Goal: Task Accomplishment & Management: Use online tool/utility

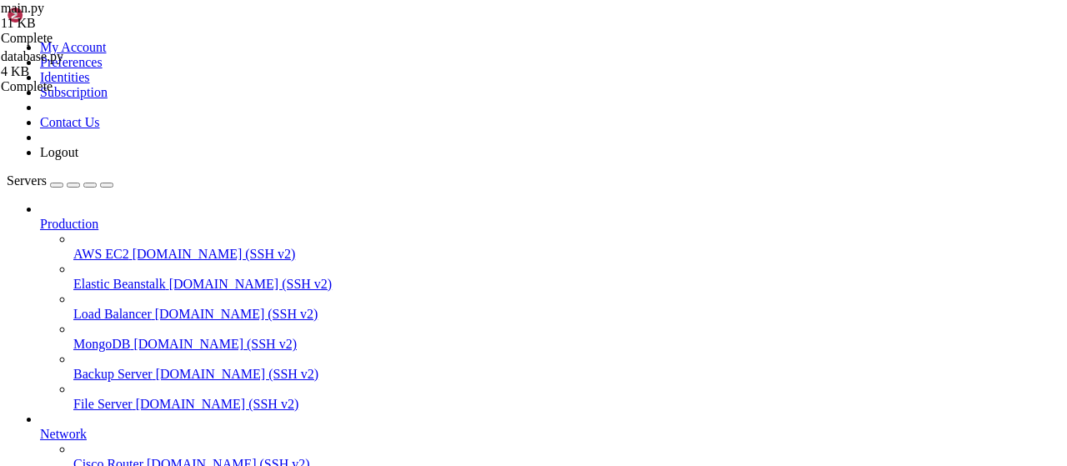
scroll to position [112, 0]
type textarea "latest[link] = (status, sub_date) return [(link, status, sub_date) for link, (s…"
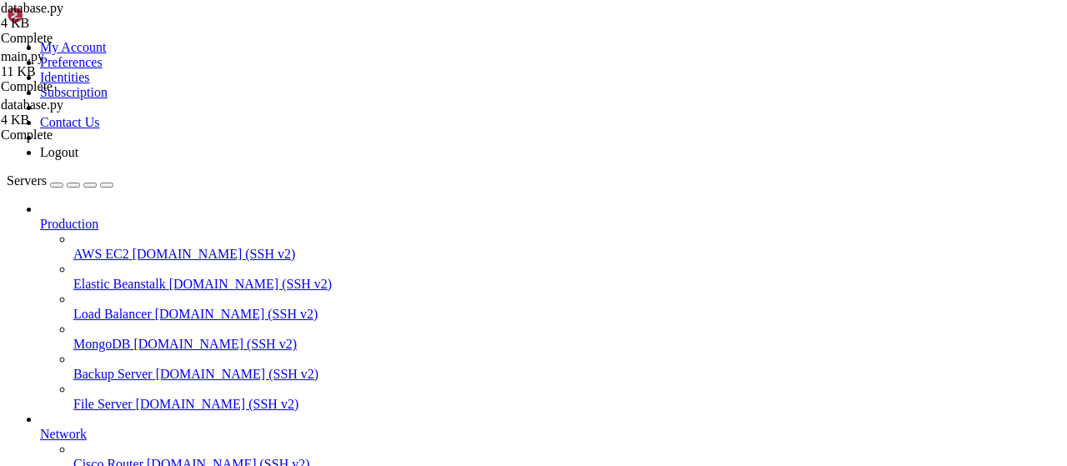
type textarea "[DOMAIN_NAME](host='[TECHNICAL_ID]', port=80)"
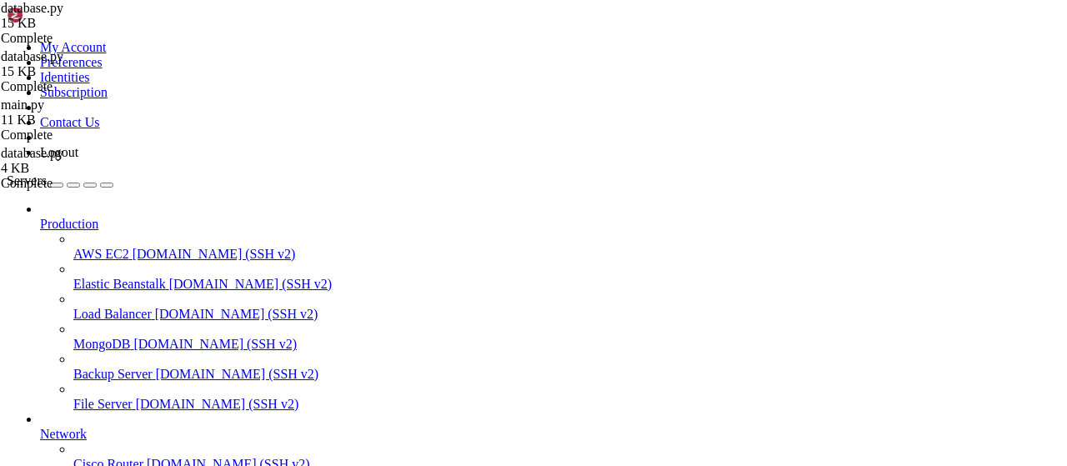
type textarea "[DOMAIN_NAME](host='[TECHNICAL_ID]', port=80)"
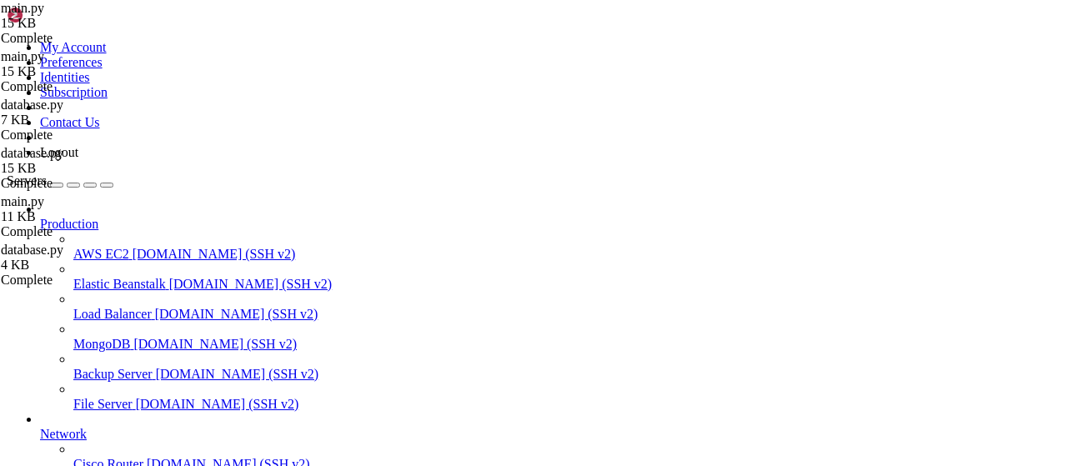
scroll to position [51, 0]
type textarea "return os.getenv("FLYER_API_KEY", "FL-yzWdXU-mhiUaC-bElItX-HBxlzH")"
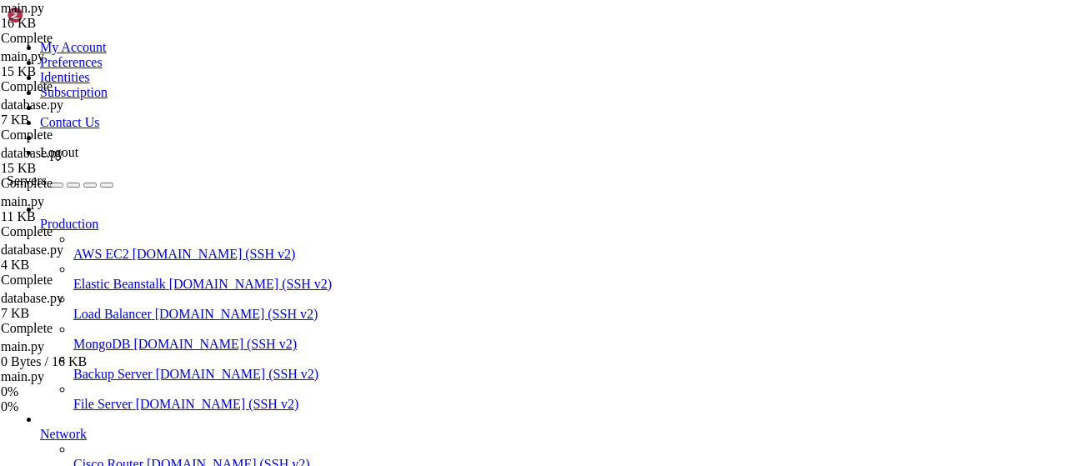
scroll to position [20, 0]
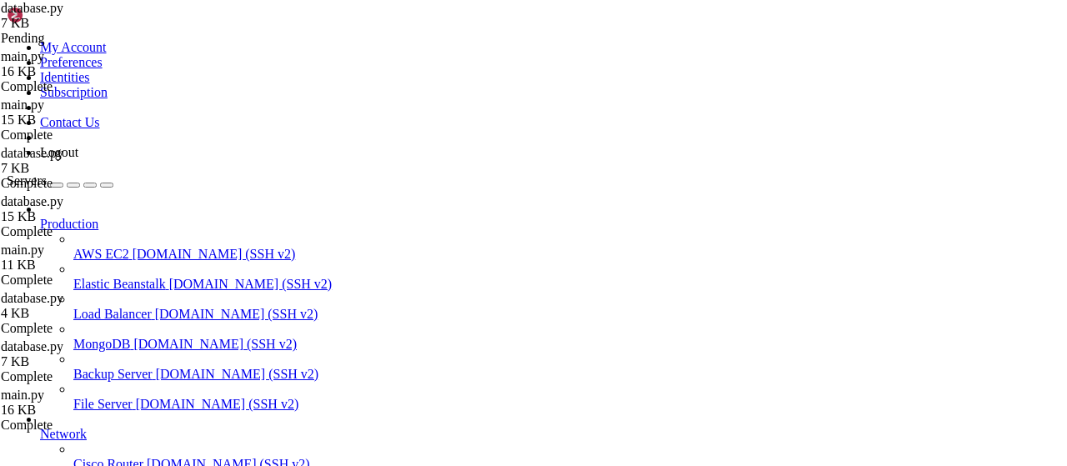
type textarea "return rows"
drag, startPoint x: 362, startPoint y: 94, endPoint x: 128, endPoint y: 66, distance: 235.8
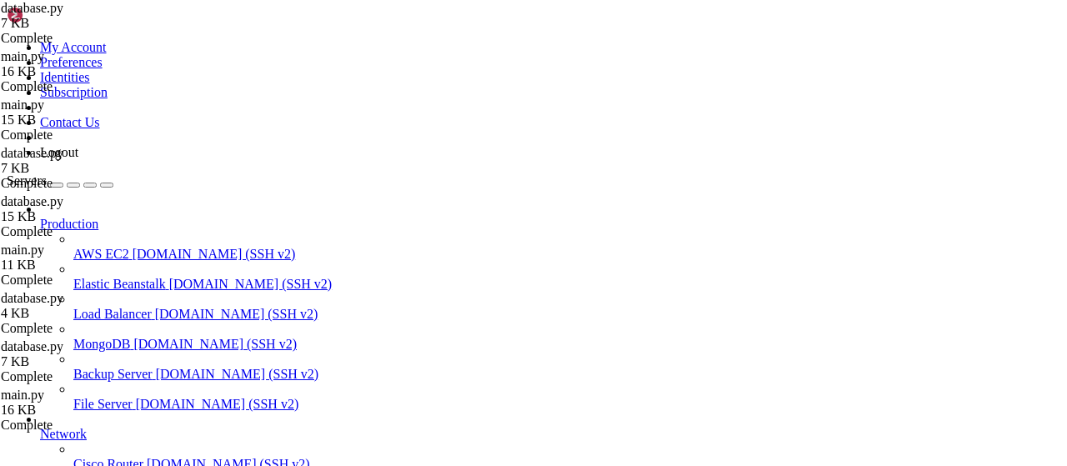
type textarea "import sqlite3 import time from datetime import datetime DB_FILE = "data.db" de…"
paste textarea
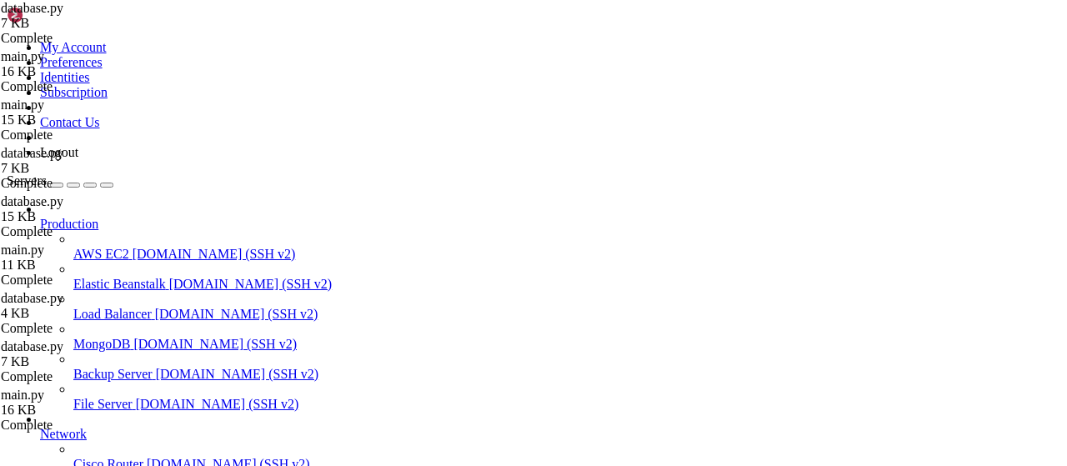
scroll to position [1197, 0]
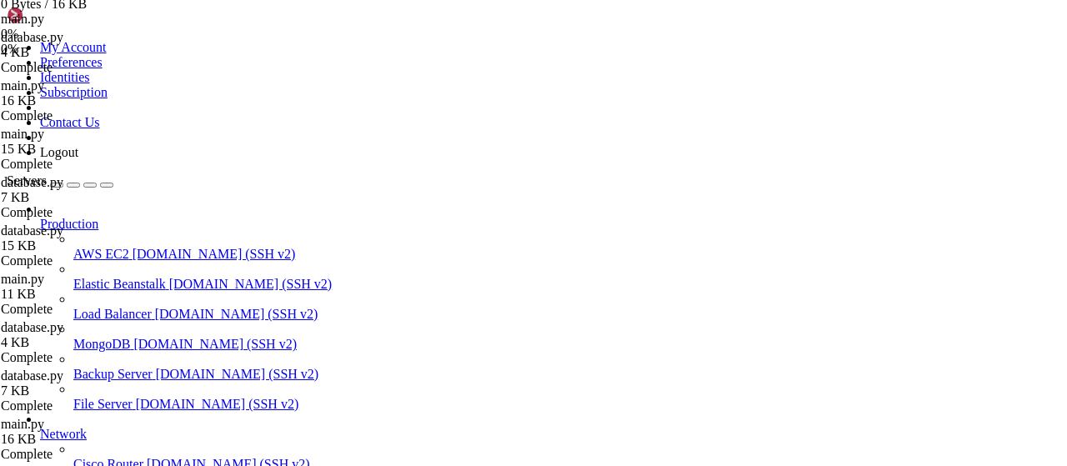
scroll to position [0, 0]
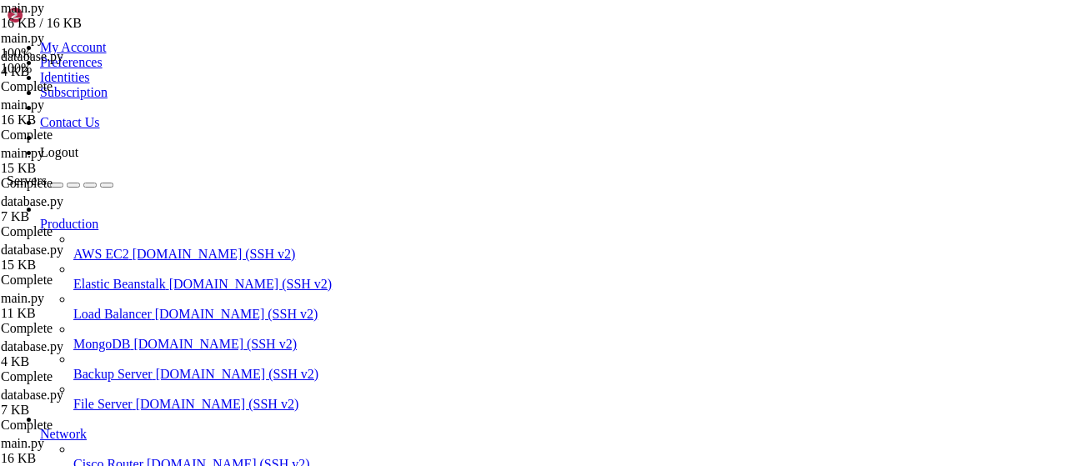
type textarea "[DOMAIN_NAME](host='[TECHNICAL_ID]', port=80)"
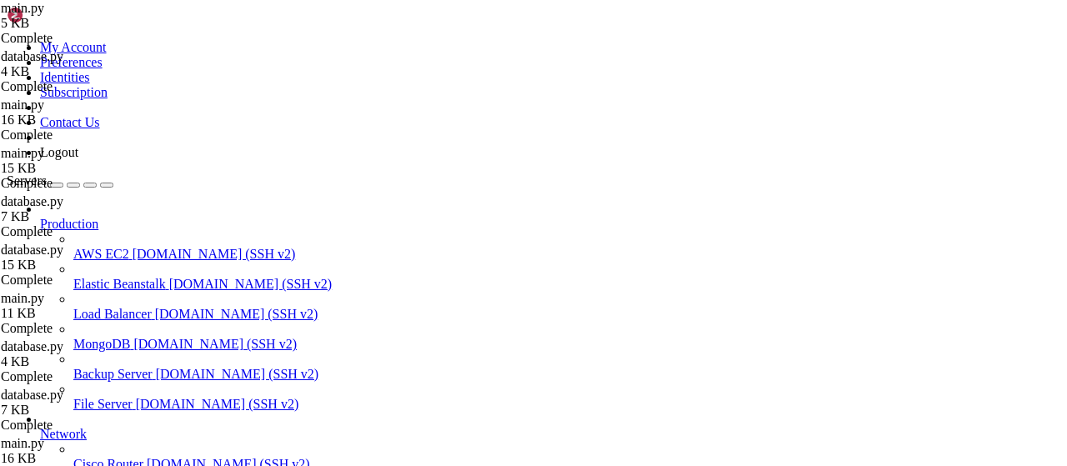
scroll to position [1031, 0]
